Goal: Task Accomplishment & Management: Complete application form

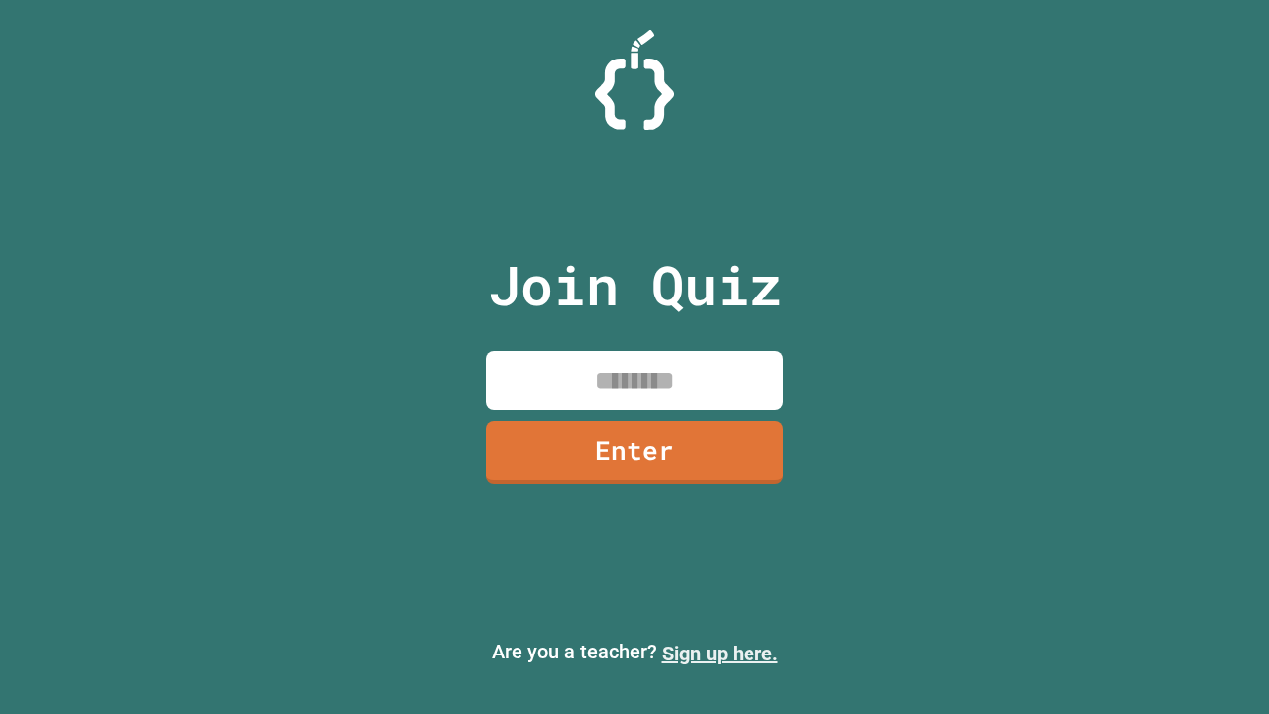
click at [720, 653] on link "Sign up here." at bounding box center [720, 654] width 116 height 24
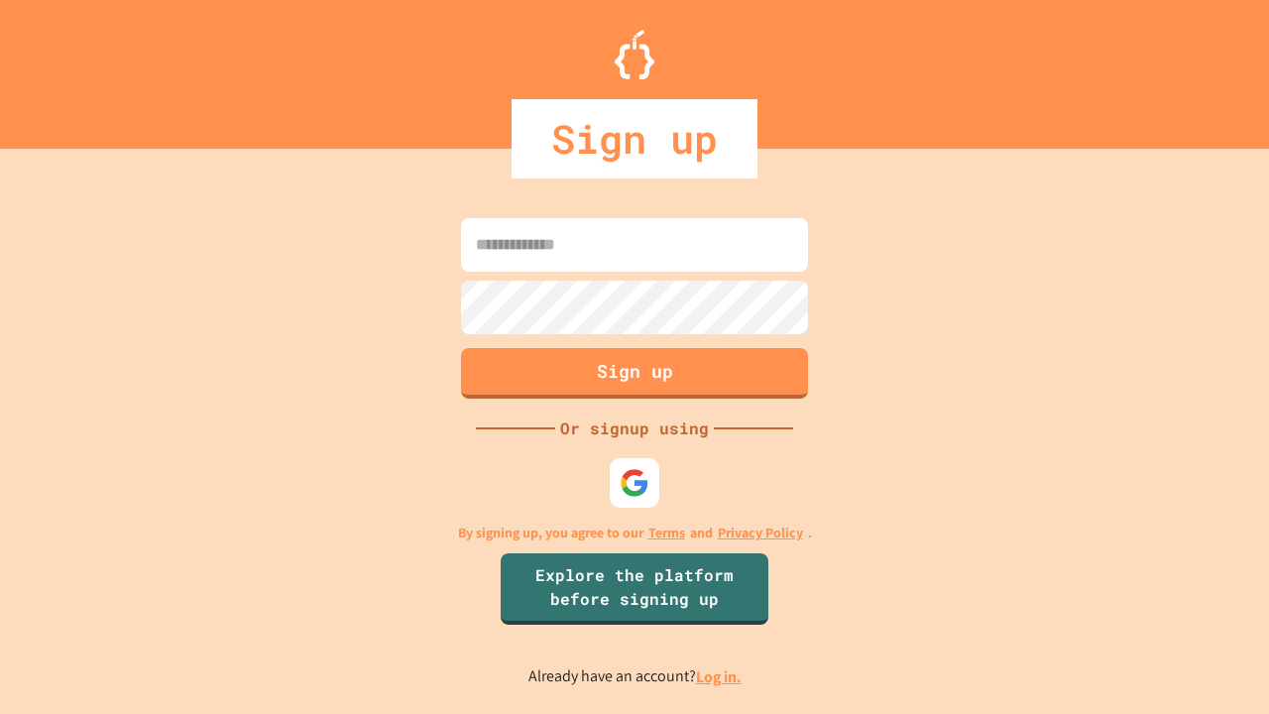
click at [720, 676] on link "Log in." at bounding box center [719, 676] width 46 height 21
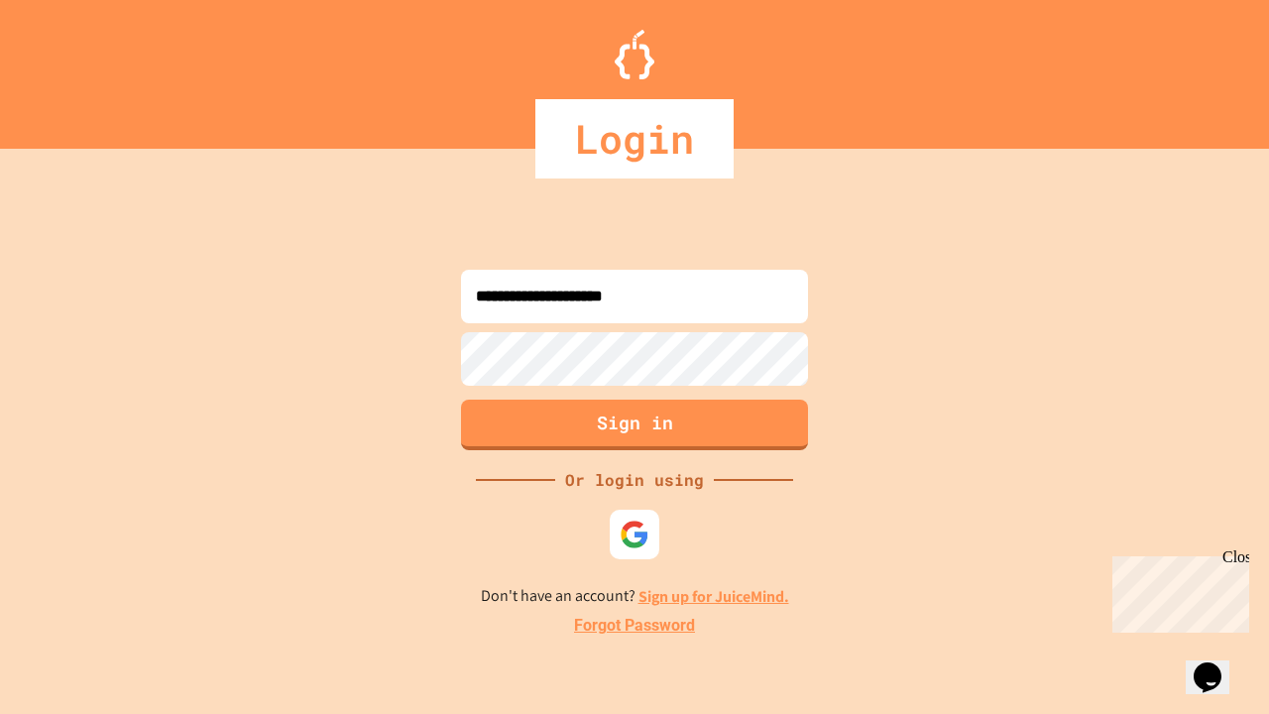
type input "**********"
